Goal: Book appointment/travel/reservation

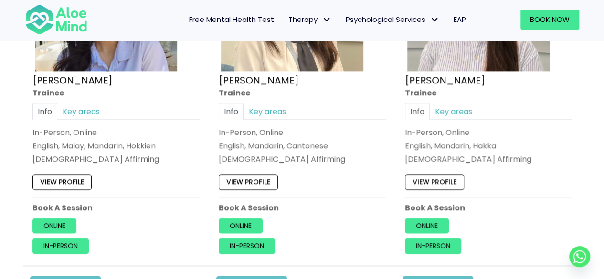
scroll to position [613, 0]
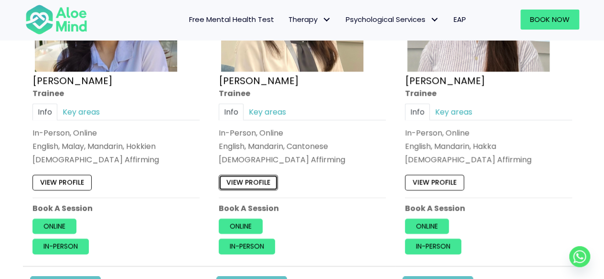
click at [255, 175] on link "View profile" at bounding box center [248, 182] width 59 height 15
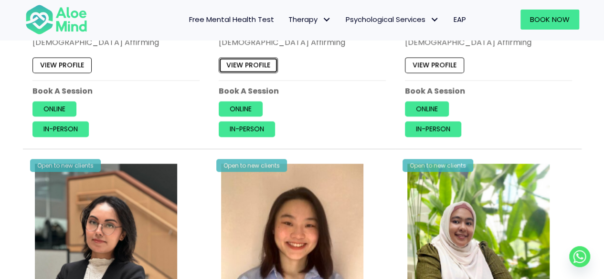
scroll to position [724, 0]
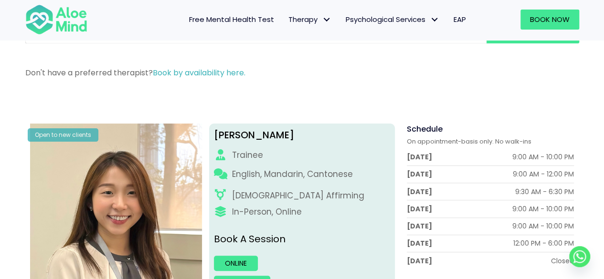
scroll to position [96, 0]
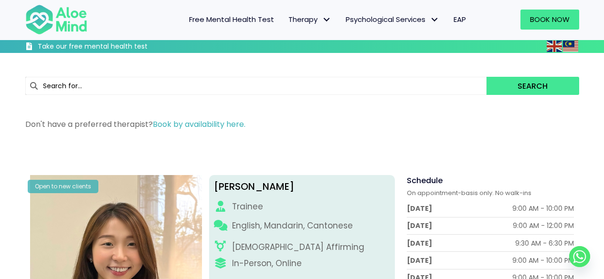
scroll to position [96, 0]
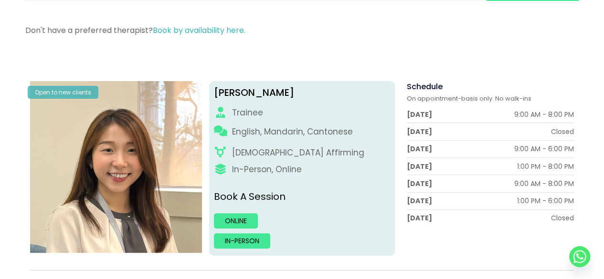
drag, startPoint x: 443, startPoint y: 23, endPoint x: 448, endPoint y: 2, distance: 21.7
click at [443, 23] on div "Don't have a preferred therapist? Book by availability here." at bounding box center [302, 32] width 573 height 35
click at [492, 130] on div "Tuesday Closed" at bounding box center [490, 132] width 167 height 10
click at [494, 172] on div "Thursday 1:00 PM - 8:00 PM" at bounding box center [490, 166] width 167 height 17
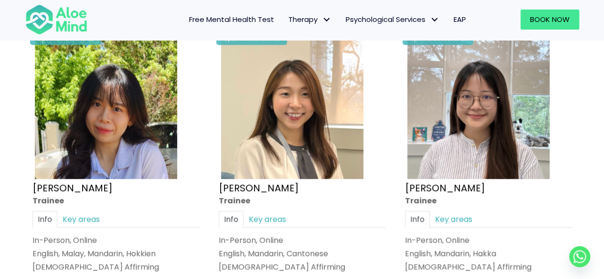
scroll to position [477, 0]
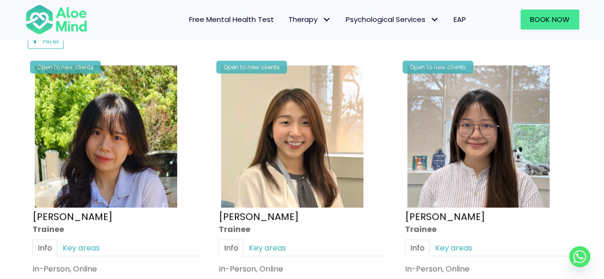
click at [189, 85] on div "Open to new clients Christie Trainee Info Key areas In-Person, Online English, …" at bounding box center [115, 227] width 181 height 342
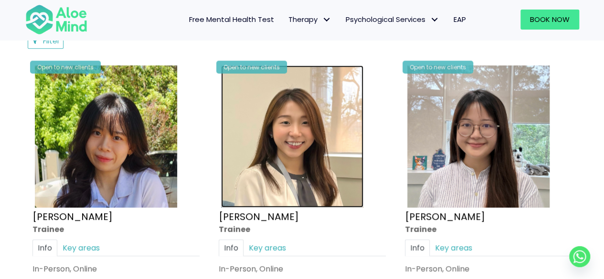
click at [293, 154] on img at bounding box center [292, 136] width 142 height 142
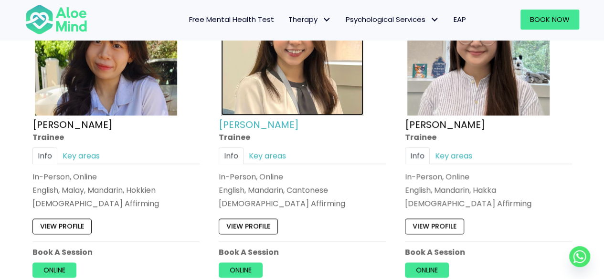
scroll to position [573, 0]
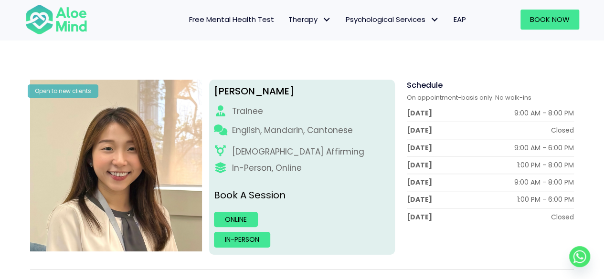
scroll to position [287, 0]
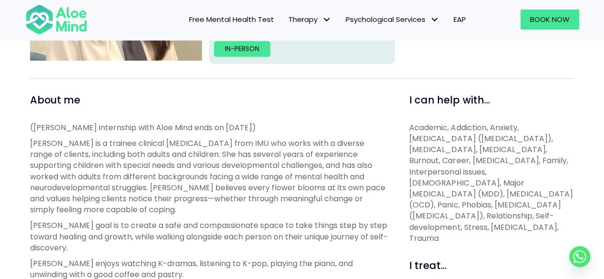
click at [227, 151] on p "[PERSON_NAME] is a trainee clinical [MEDICAL_DATA] from IMU who works with a di…" at bounding box center [209, 176] width 358 height 77
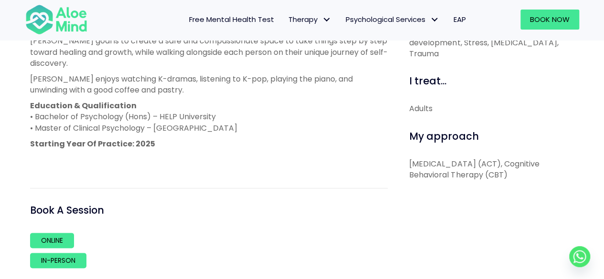
scroll to position [478, 0]
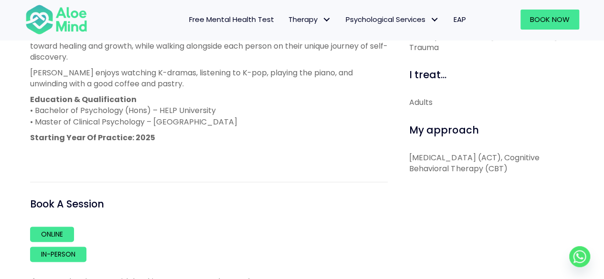
click at [279, 151] on p at bounding box center [209, 153] width 358 height 11
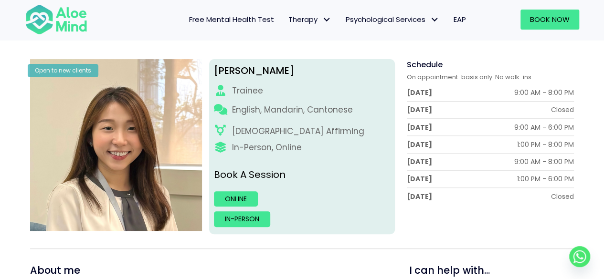
scroll to position [116, 0]
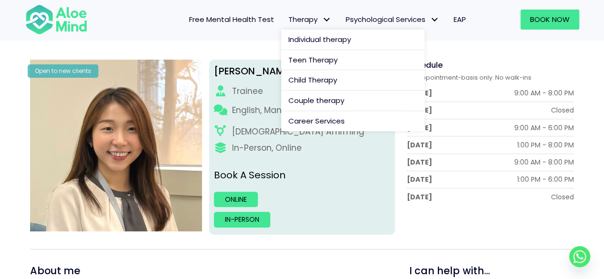
click at [288, 26] on link "Therapy" at bounding box center [309, 20] width 57 height 20
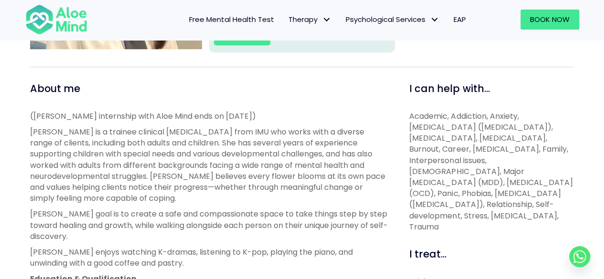
scroll to position [287, 0]
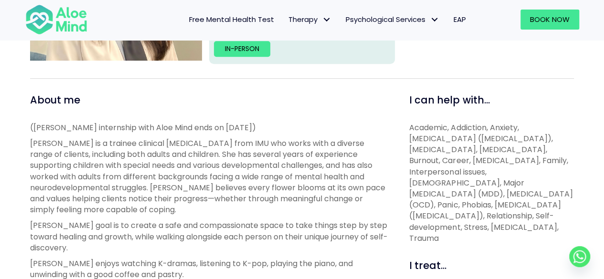
click at [200, 173] on p "[PERSON_NAME] is a trainee clinical [MEDICAL_DATA] from IMU who works with a di…" at bounding box center [209, 176] width 358 height 77
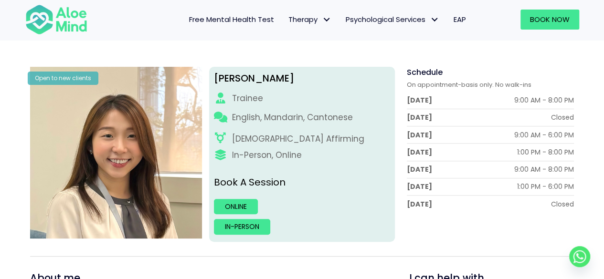
scroll to position [96, 0]
